Goal: Information Seeking & Learning: Learn about a topic

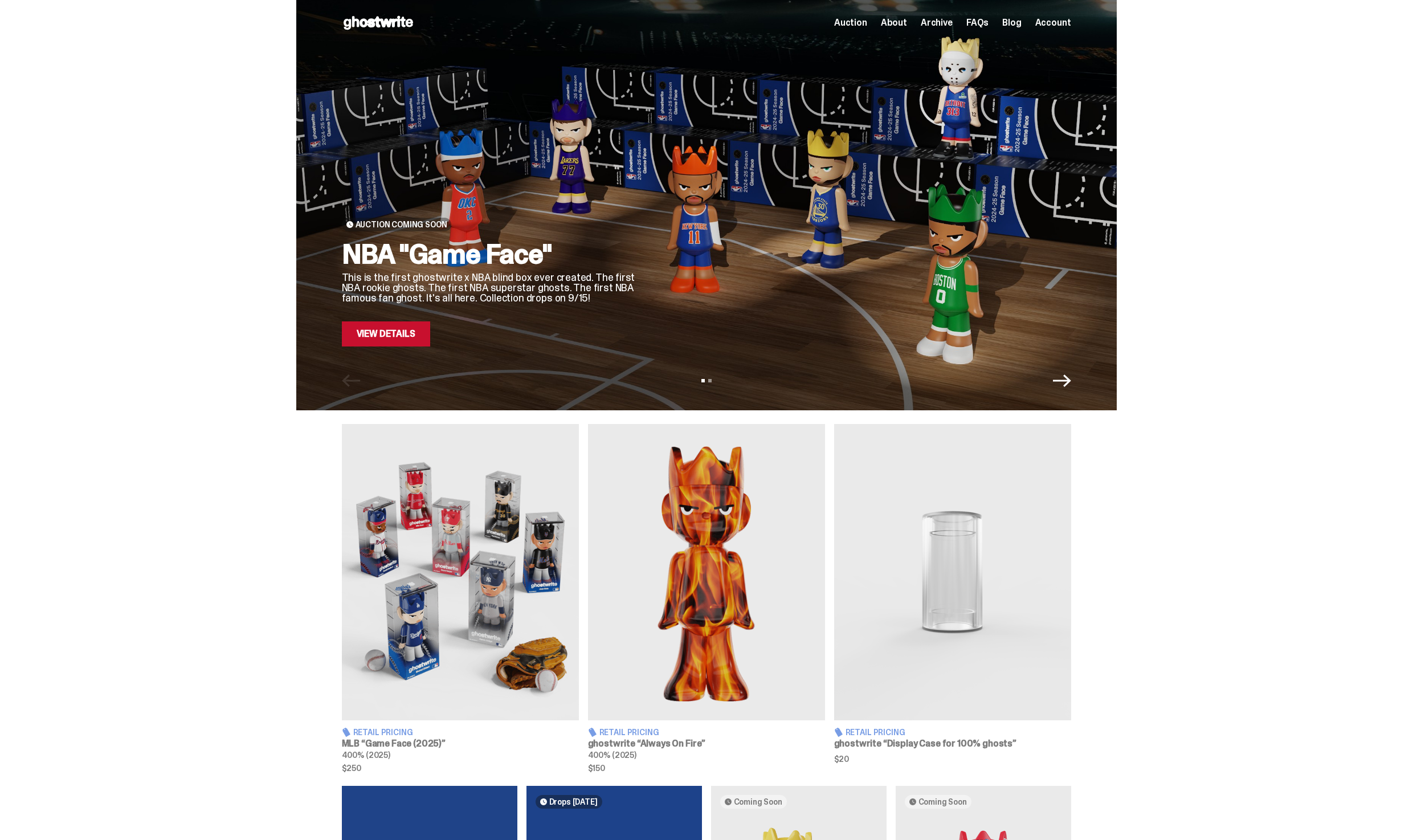
click at [953, 25] on span "Archive" at bounding box center [937, 23] width 32 height 9
click at [665, 120] on div at bounding box center [863, 191] width 415 height 311
click at [648, 229] on div "Auction Coming Soon NBA "Game Face" This is the first ghostwrite x NBA blind bo…" at bounding box center [707, 191] width 729 height 311
click at [418, 334] on link "View Details" at bounding box center [386, 334] width 88 height 25
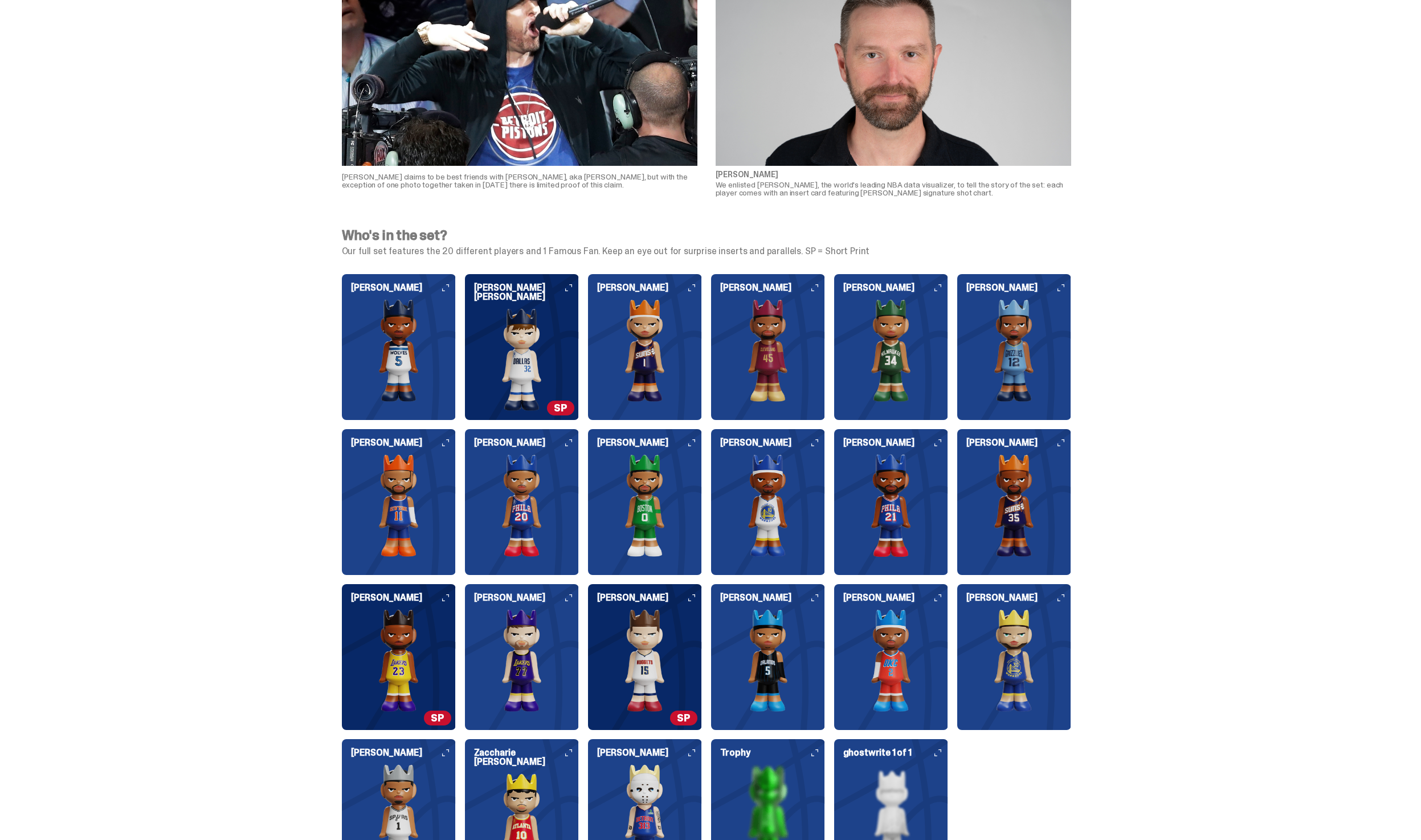
scroll to position [1253, 0]
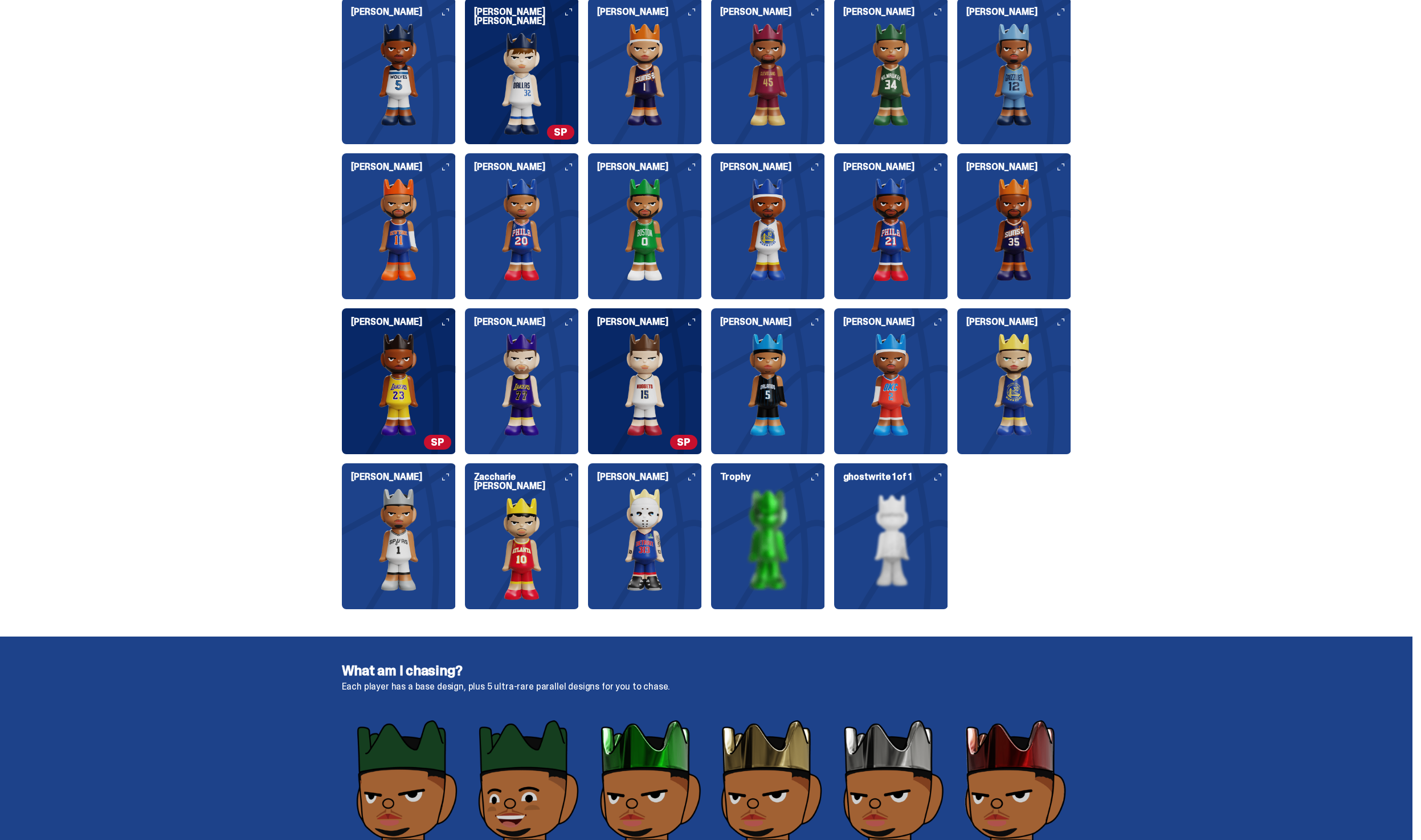
click at [389, 218] on img at bounding box center [399, 229] width 114 height 102
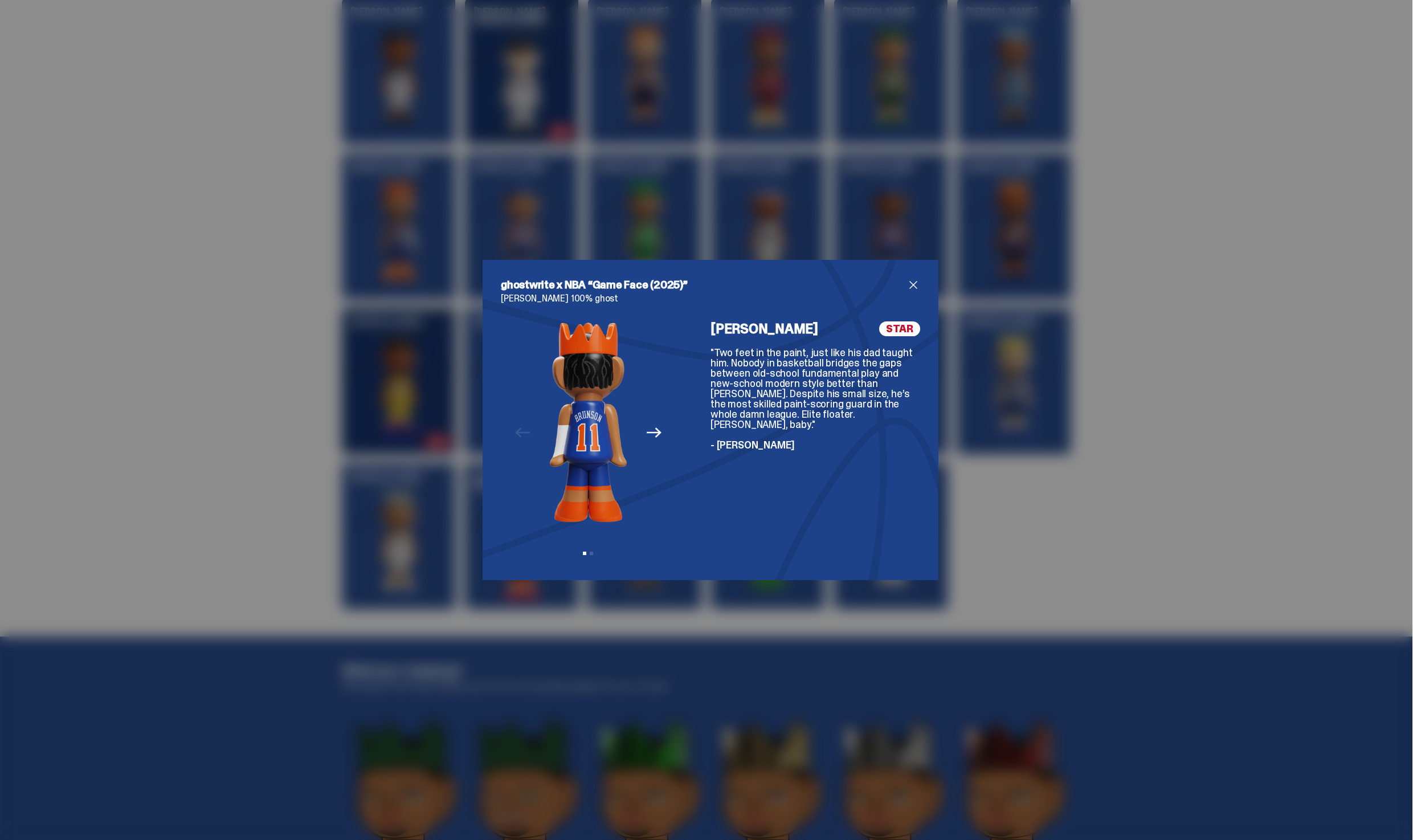
click at [667, 441] on div "Previous Next View slide 1 View slide 2" at bounding box center [588, 441] width 175 height 240
click at [655, 435] on icon "Next" at bounding box center [654, 432] width 15 height 15
click at [523, 429] on icon "Previous" at bounding box center [522, 432] width 15 height 15
click at [611, 427] on img at bounding box center [588, 422] width 77 height 201
click at [639, 429] on div "Previous Next View slide 1 View slide 2" at bounding box center [588, 441] width 175 height 240
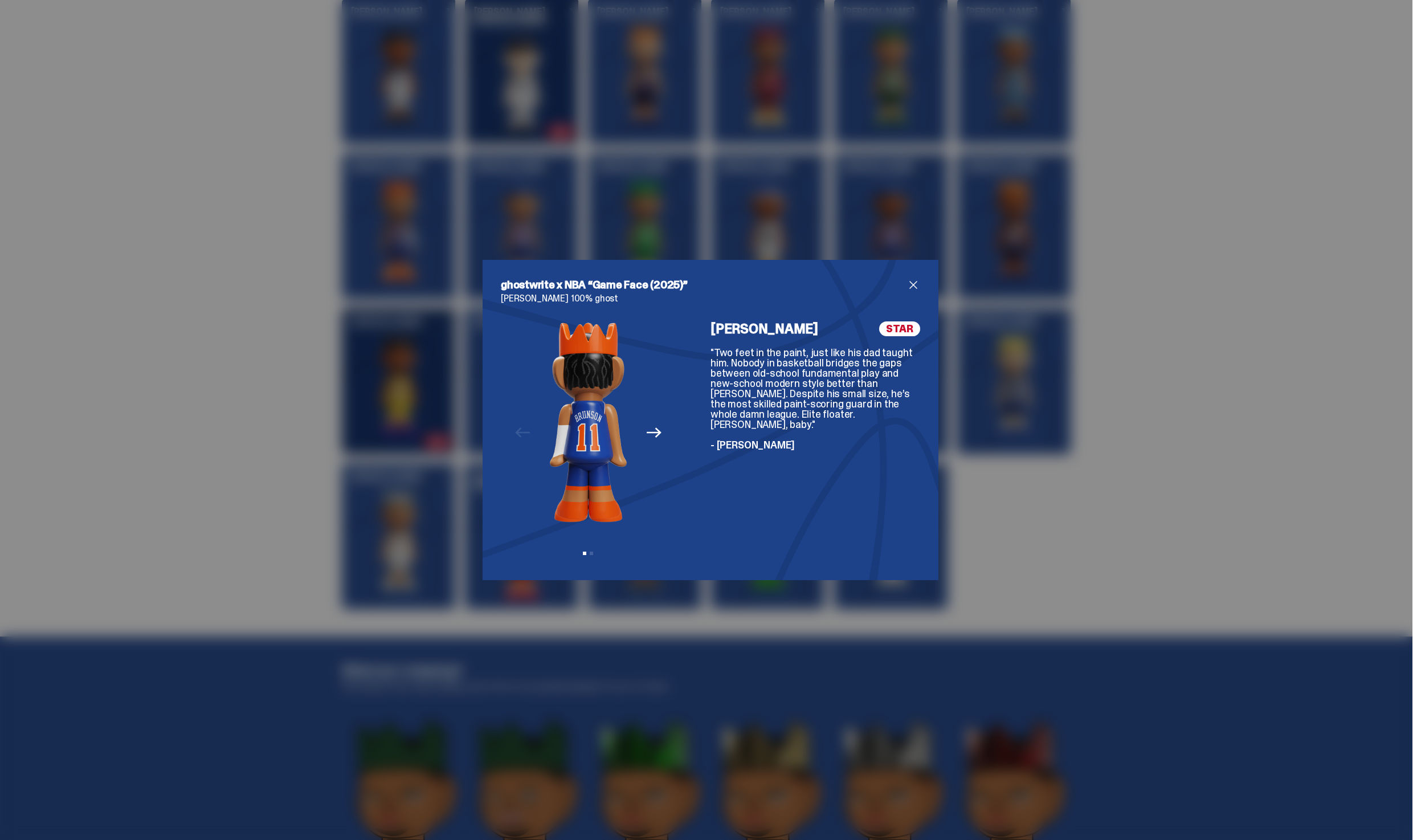
click at [644, 429] on button "Next" at bounding box center [654, 432] width 25 height 25
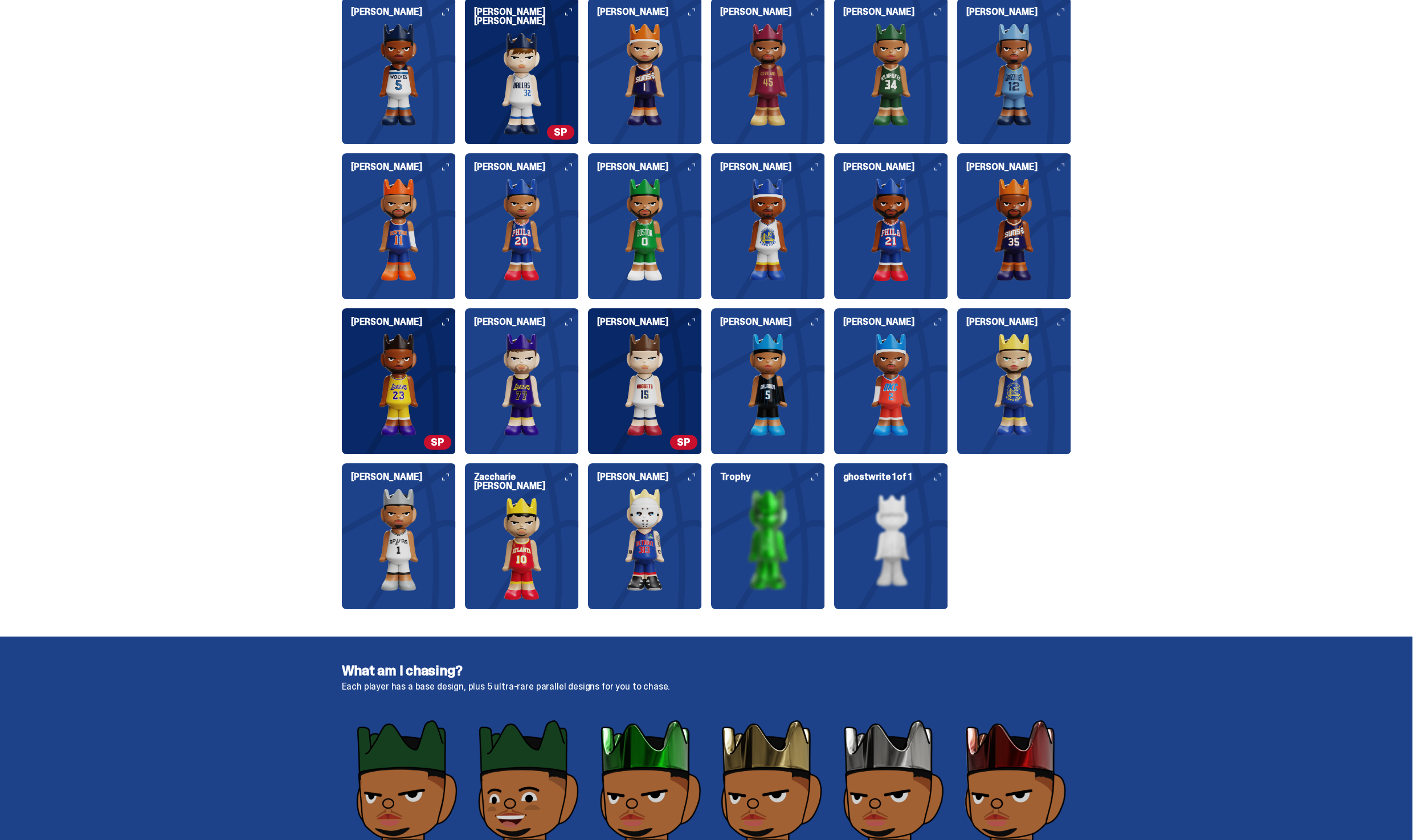
click at [387, 214] on img at bounding box center [399, 229] width 114 height 102
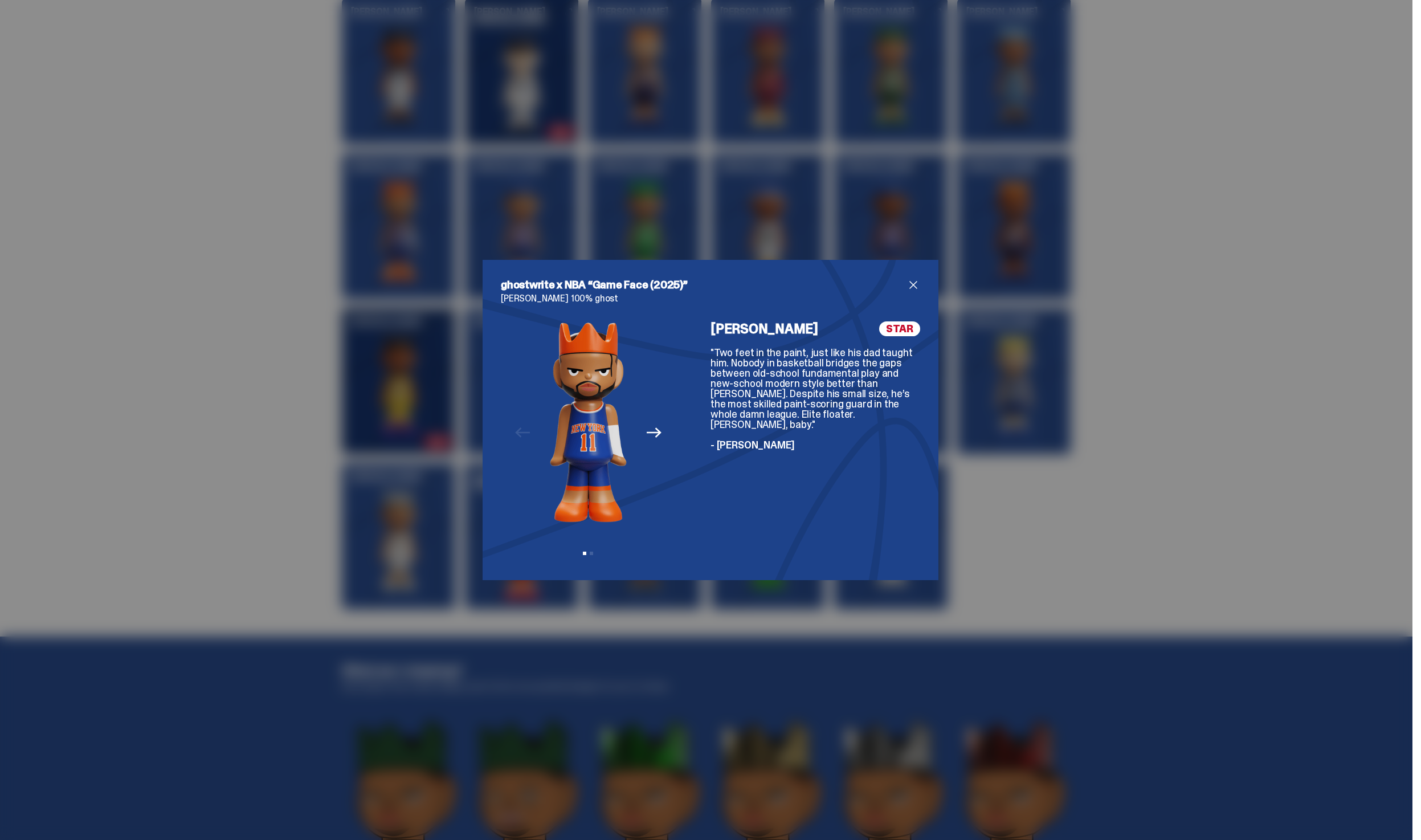
click at [651, 435] on icon "Next" at bounding box center [654, 432] width 15 height 15
click at [915, 286] on span "close" at bounding box center [913, 284] width 14 height 14
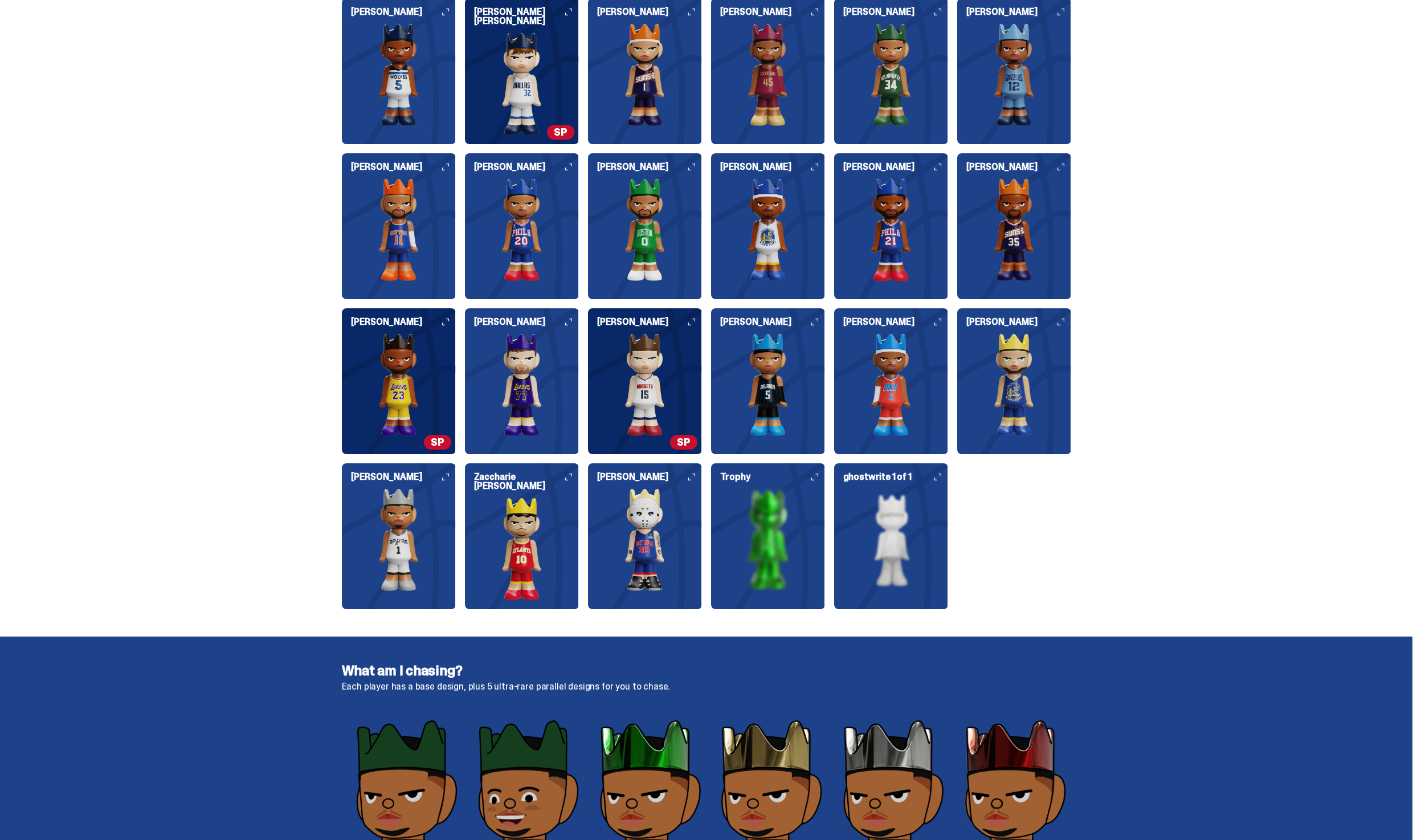
click at [443, 236] on img at bounding box center [399, 229] width 114 height 102
